Goal: Transaction & Acquisition: Subscribe to service/newsletter

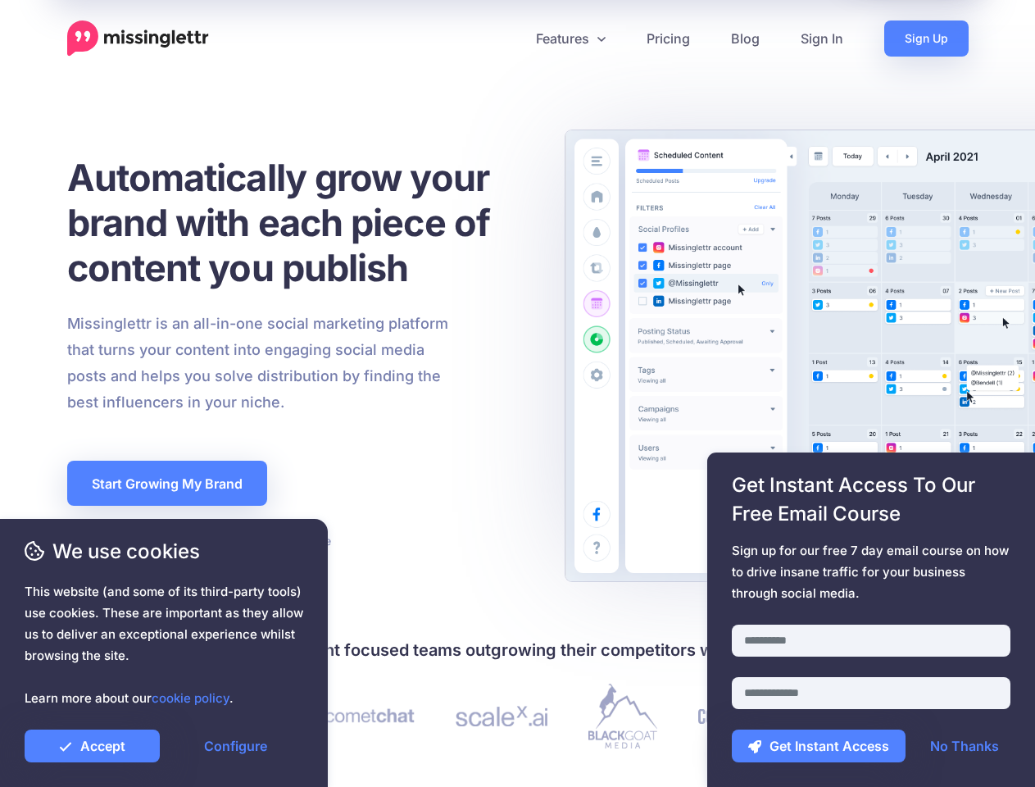
click at [517, 393] on div "Missinglettr is an all-in-one social marketing platform that turns your content…" at bounding box center [299, 363] width 488 height 105
click at [510, 39] on icon at bounding box center [511, 38] width 8 height 8
click at [569, 39] on link "Features" at bounding box center [570, 38] width 111 height 36
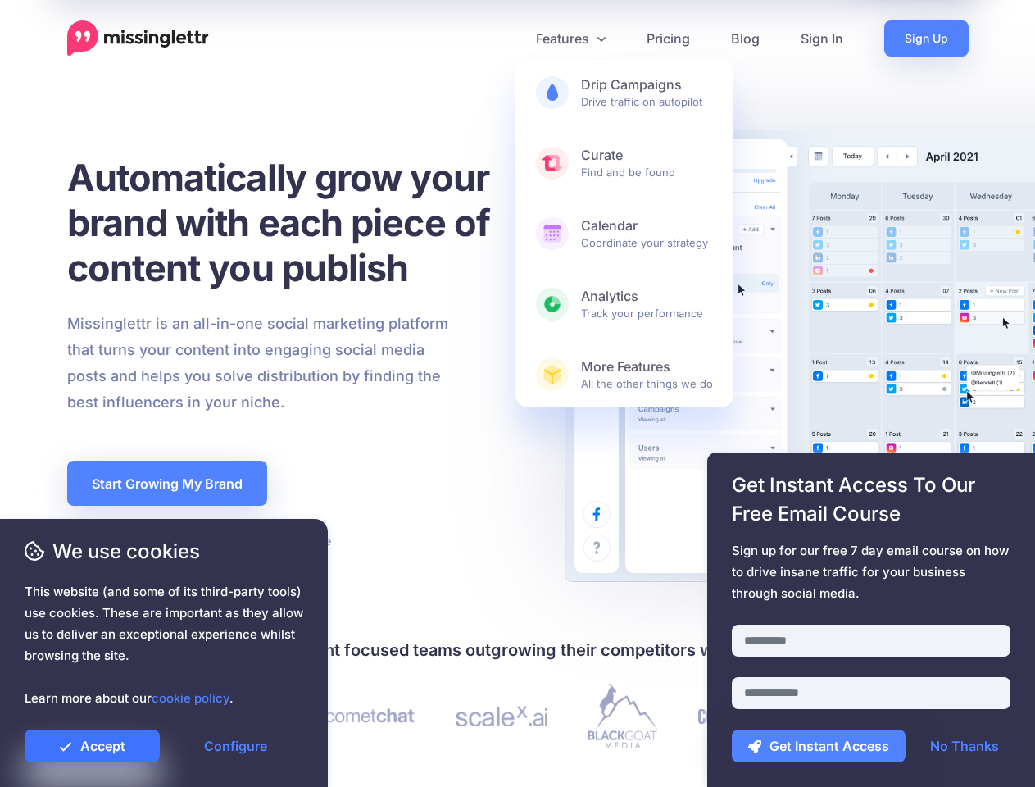
click at [92, 746] on link "Accept" at bounding box center [92, 745] width 135 height 33
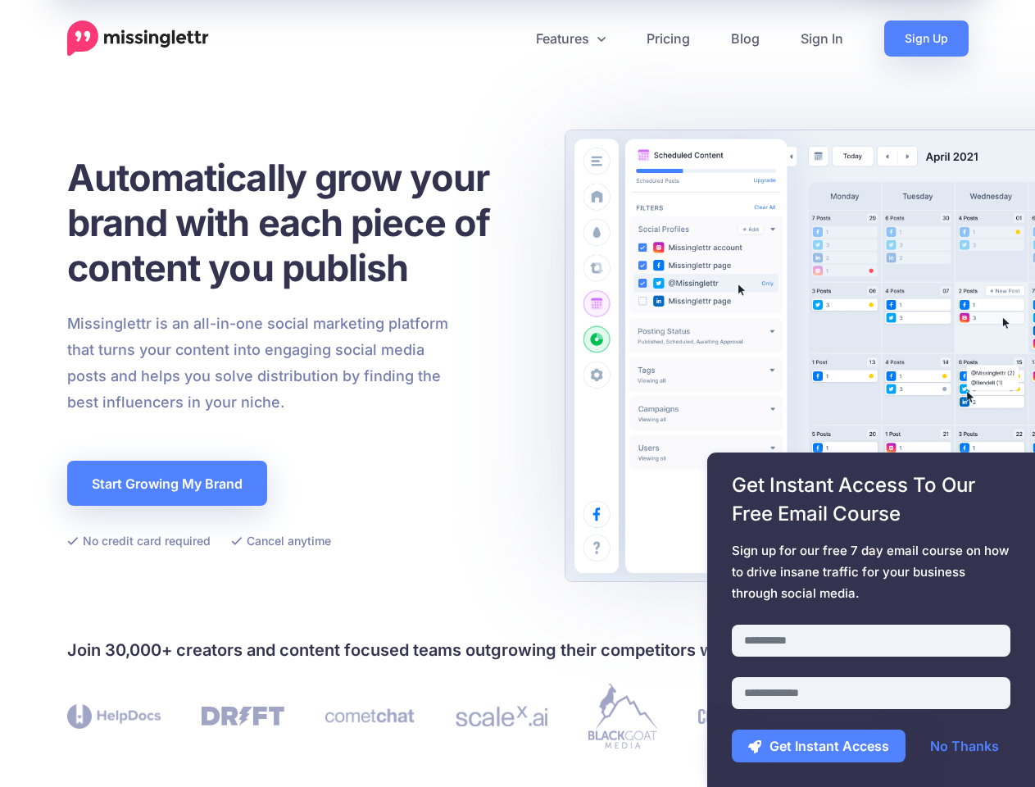
click at [235, 746] on link "Configure" at bounding box center [235, 745] width 135 height 33
click at [871, 619] on div at bounding box center [871, 614] width 279 height 20
click at [819, 746] on button "Get Instant Access" at bounding box center [819, 745] width 174 height 33
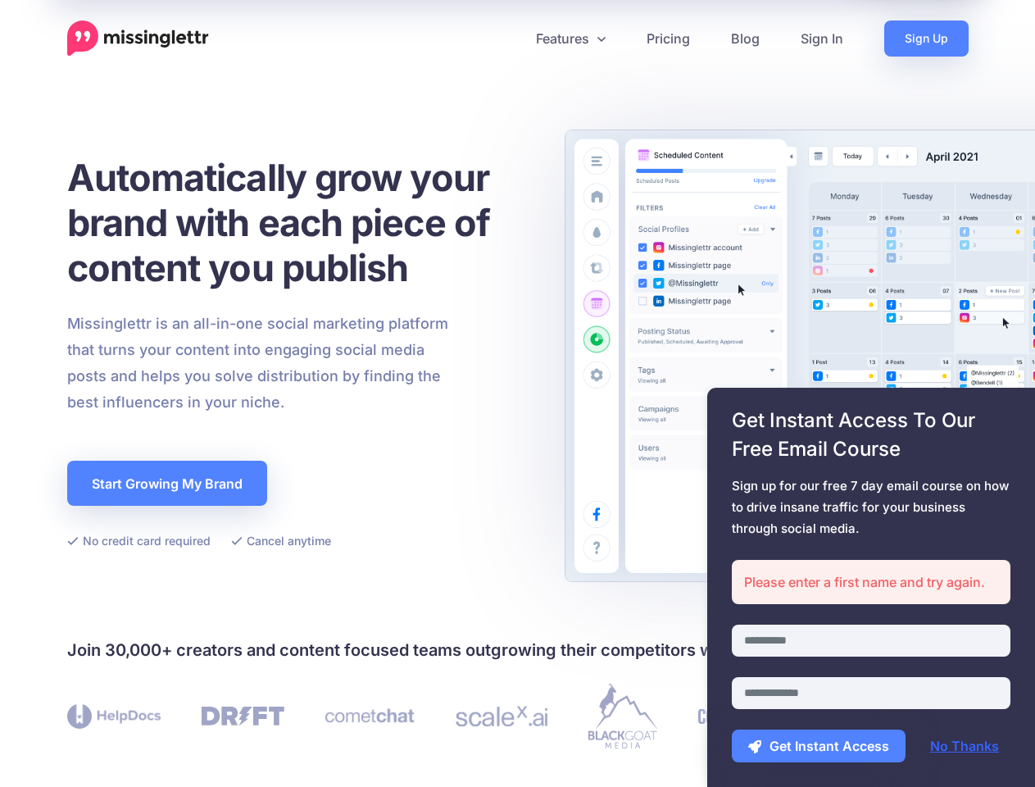
click at [964, 746] on link "No Thanks" at bounding box center [965, 745] width 102 height 33
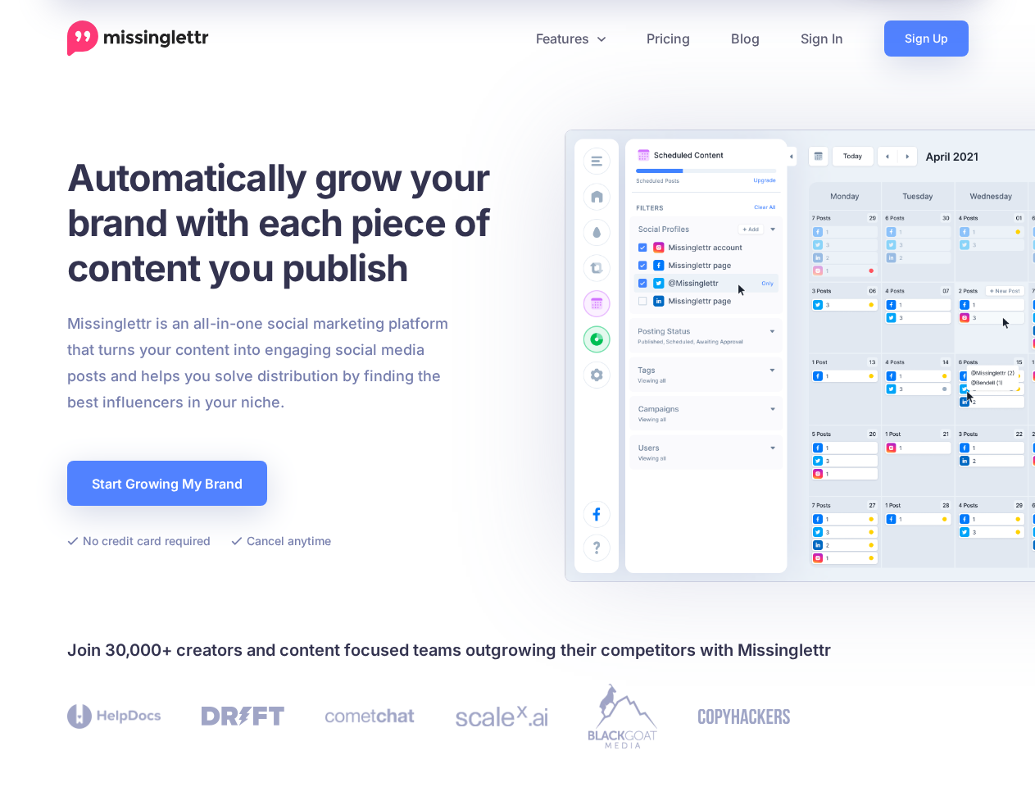
scroll to position [478, 0]
